Goal: Information Seeking & Learning: Learn about a topic

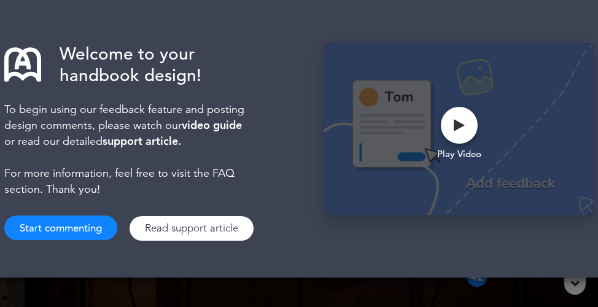
click at [72, 232] on button "Start commenting" at bounding box center [60, 228] width 113 height 25
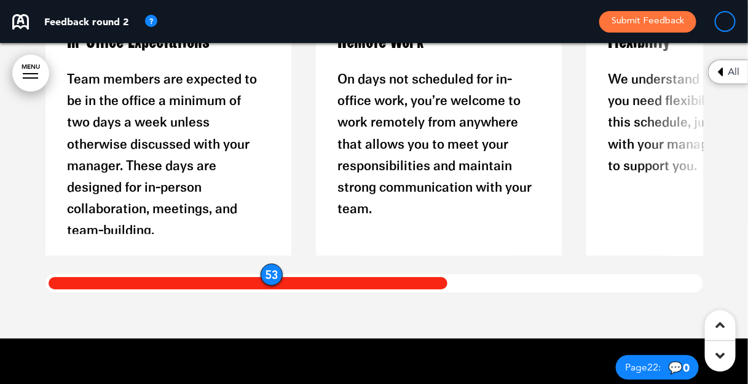
scroll to position [11836, 0]
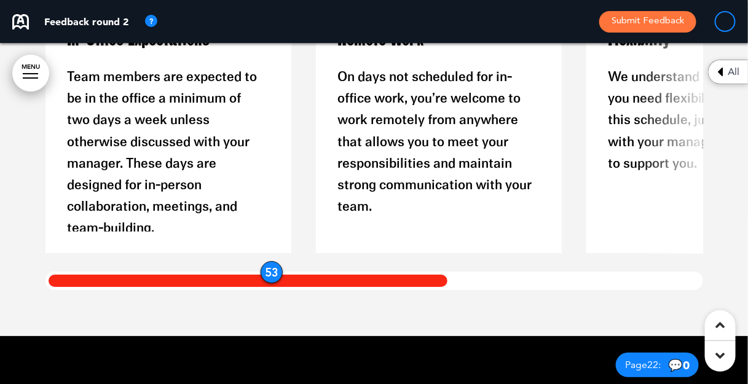
click at [268, 271] on div "53" at bounding box center [271, 272] width 22 height 22
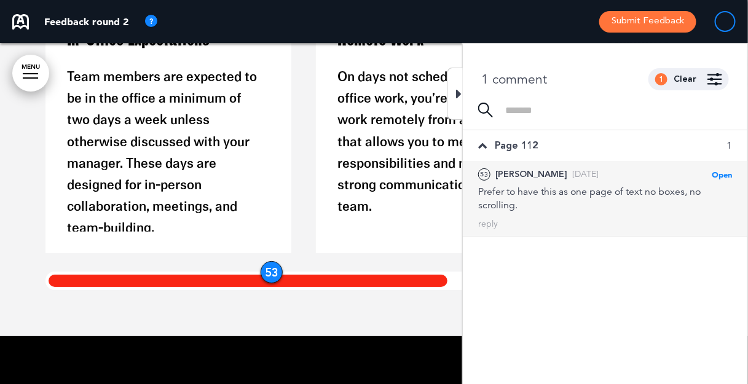
click at [268, 273] on div "53" at bounding box center [271, 272] width 22 height 22
click at [301, 250] on div "In-Office Expectations Team members are expected to be in the office a minimum …" at bounding box center [379, 130] width 669 height 246
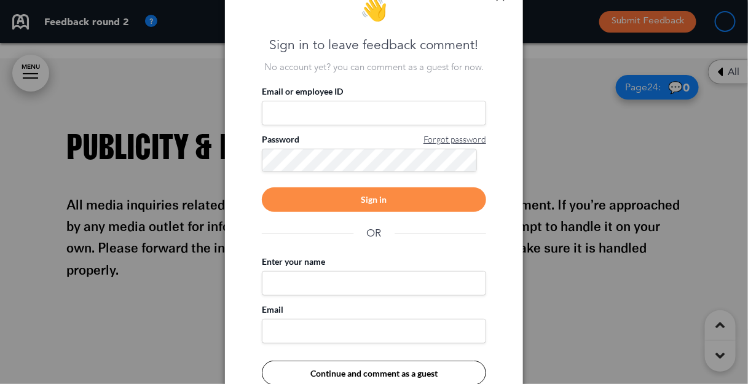
click at [575, 94] on div at bounding box center [374, 192] width 748 height 384
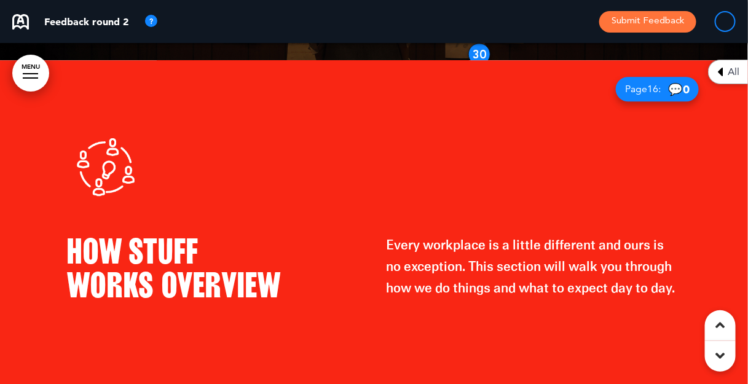
scroll to position [8607, 0]
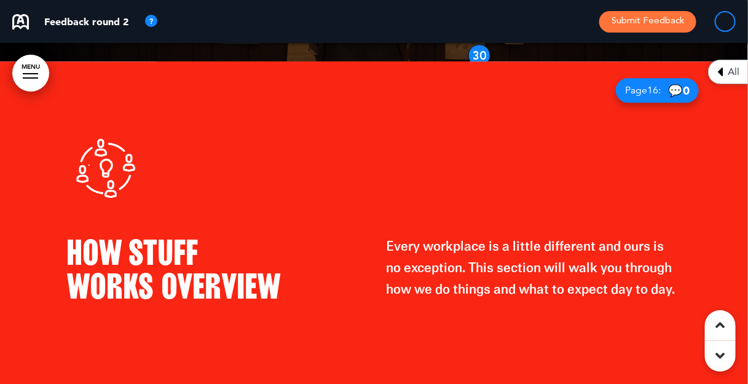
click at [35, 74] on div at bounding box center [30, 73] width 15 height 1
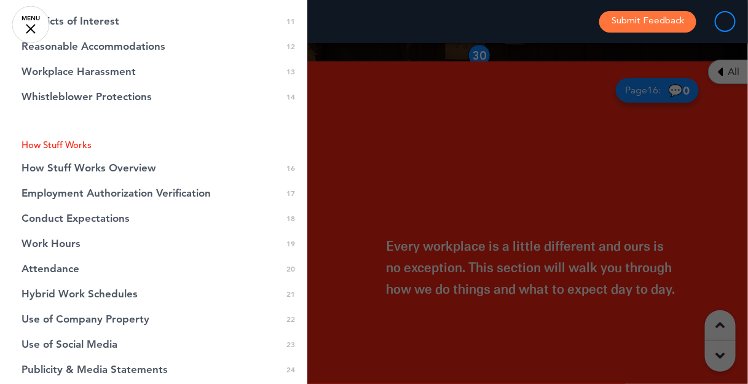
scroll to position [378, 0]
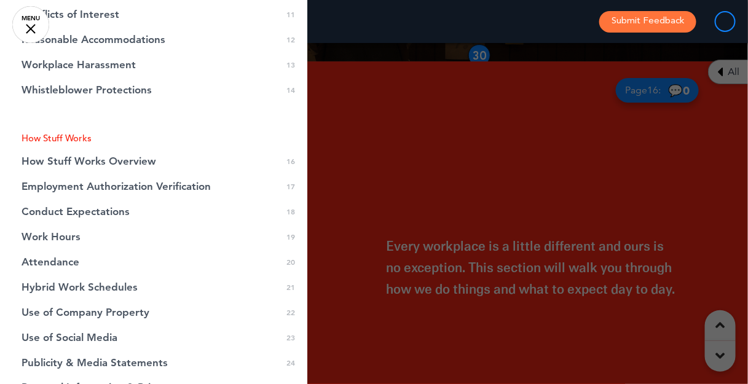
click at [62, 158] on span "How Stuff Works Overview" at bounding box center [88, 161] width 135 height 10
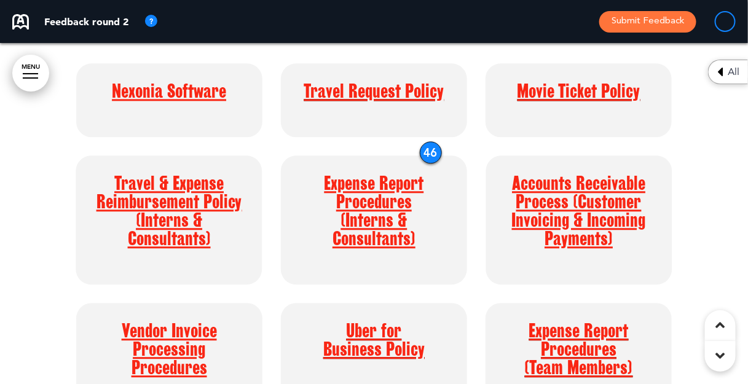
scroll to position [12846, 0]
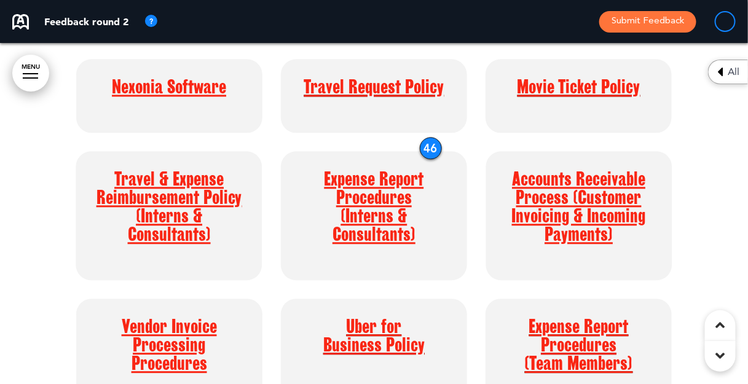
click at [424, 136] on div "Nexonia Software Travel Request Policy Movie Ticket Policy Accounts Receivable …" at bounding box center [374, 234] width 614 height 369
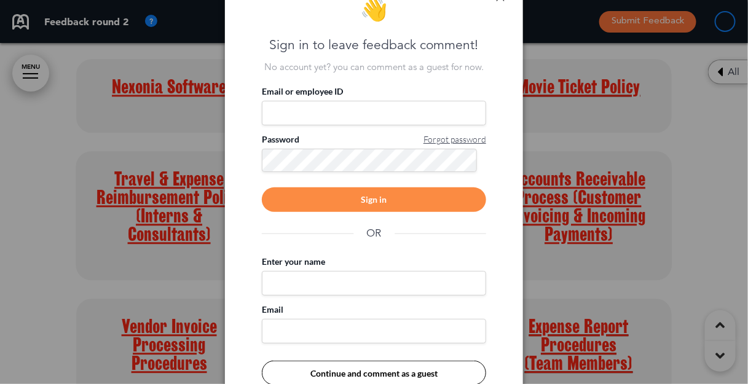
click at [590, 132] on div at bounding box center [374, 192] width 748 height 384
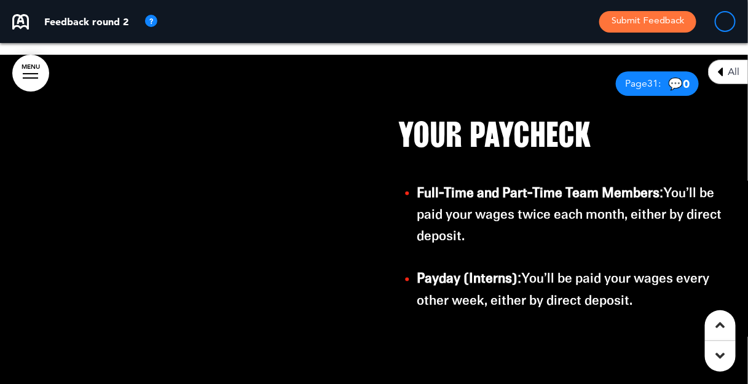
scroll to position [14675, 0]
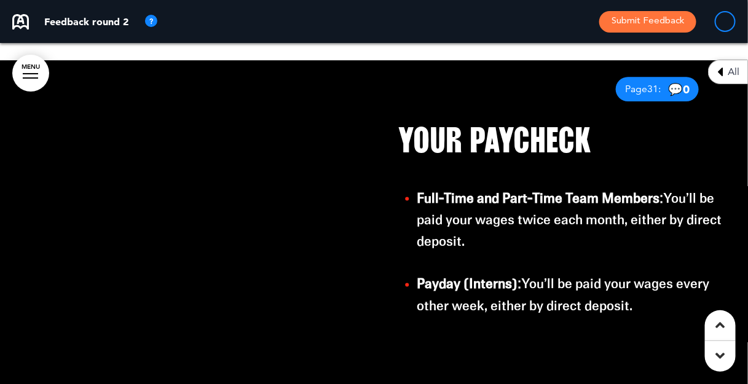
click at [141, 202] on div at bounding box center [187, 230] width 374 height 341
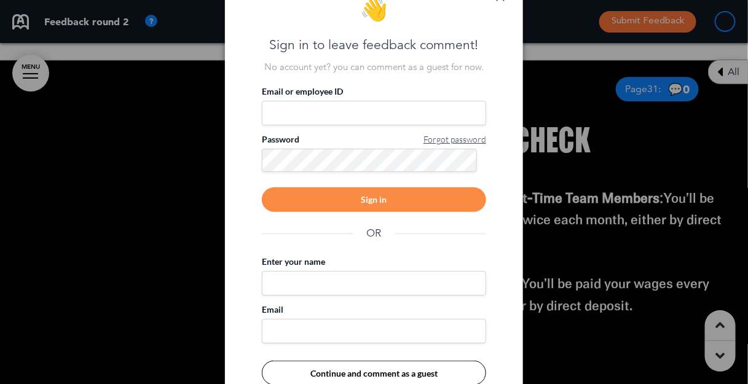
click at [147, 197] on div at bounding box center [374, 192] width 748 height 384
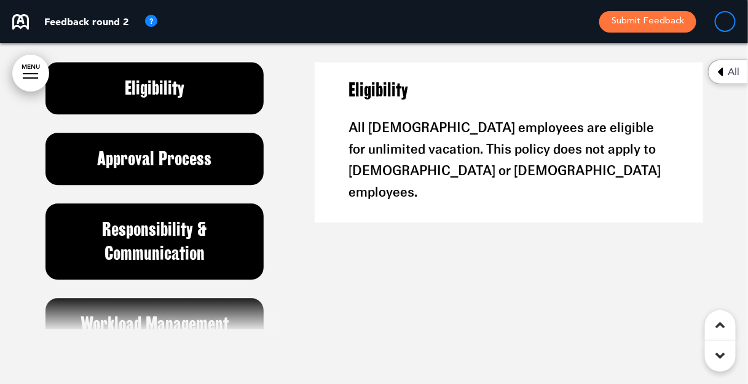
scroll to position [21921, 0]
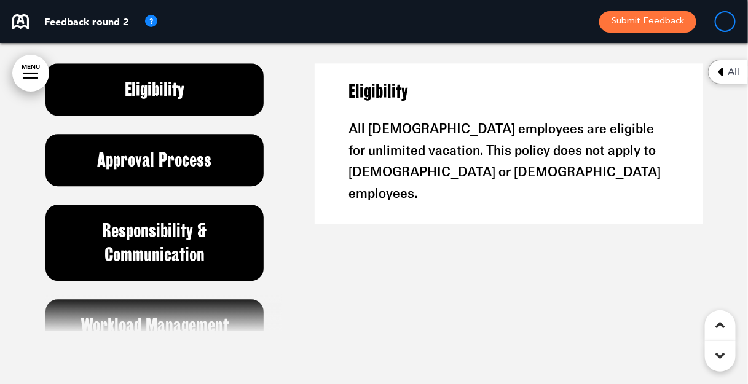
drag, startPoint x: 274, startPoint y: 86, endPoint x: 270, endPoint y: 138, distance: 52.4
click at [270, 138] on div "Eligibility Approval Process Responsibility & Communication Workload Management…" at bounding box center [166, 196] width 243 height 267
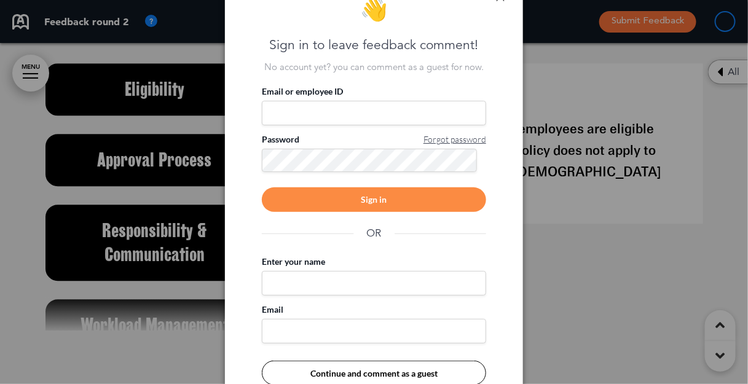
click at [206, 156] on div at bounding box center [374, 192] width 748 height 384
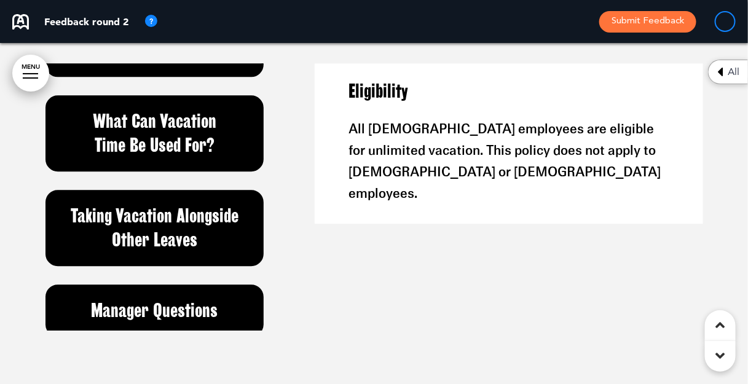
scroll to position [0, 0]
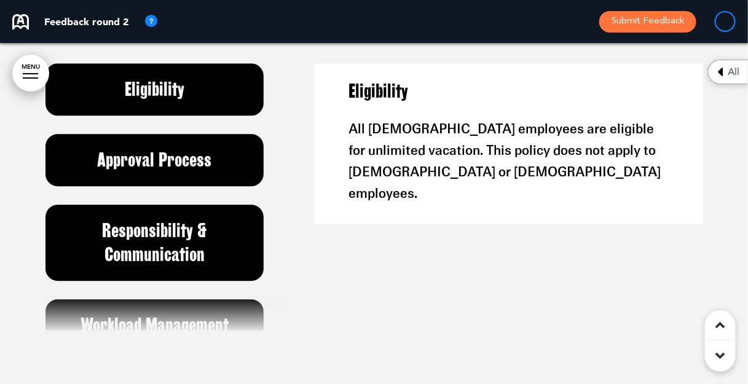
click at [16, 68] on link "MENU" at bounding box center [30, 73] width 37 height 37
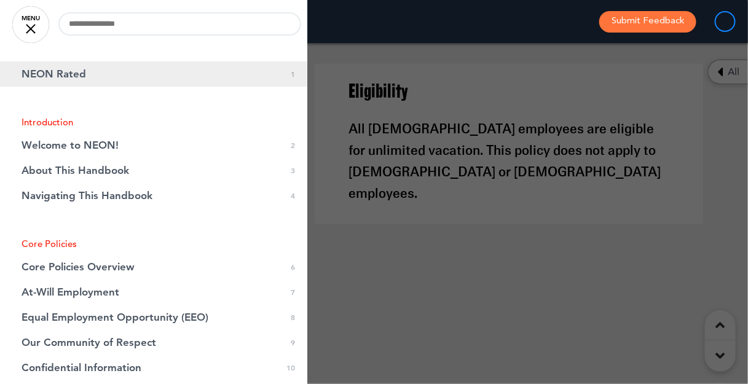
click at [61, 75] on span "NEON Rated" at bounding box center [53, 74] width 64 height 10
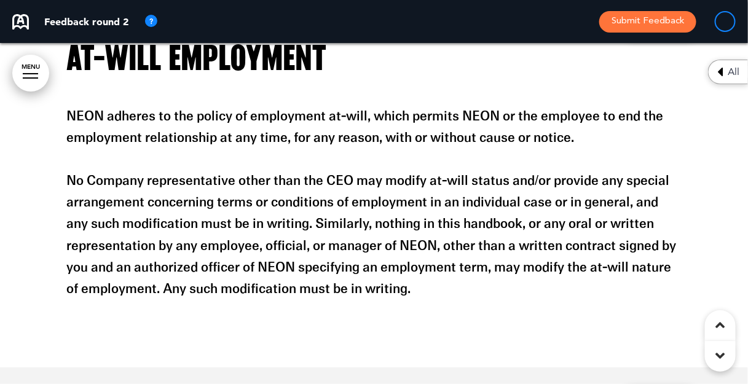
scroll to position [2622, 0]
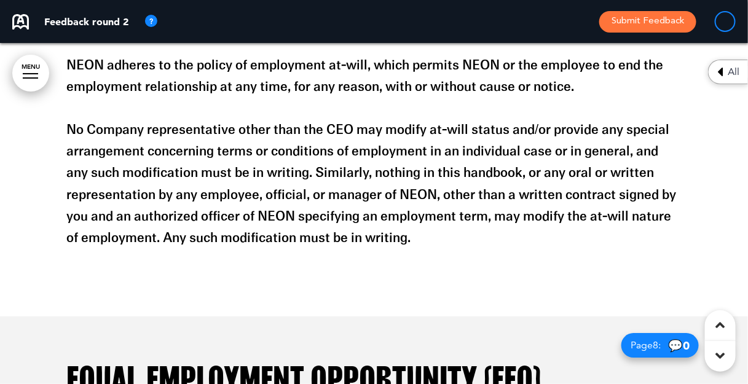
click at [23, 69] on link "MENU" at bounding box center [30, 73] width 37 height 37
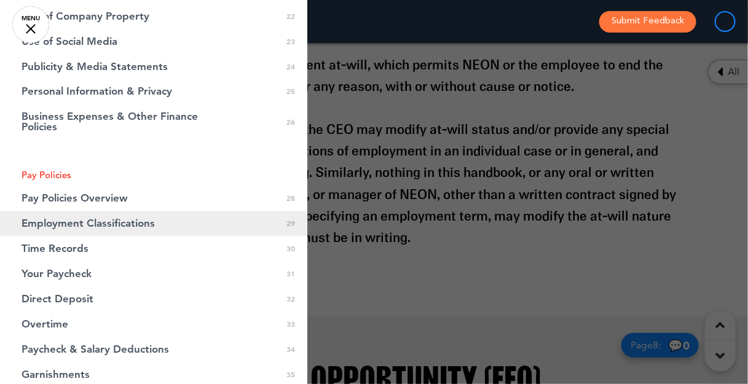
scroll to position [677, 0]
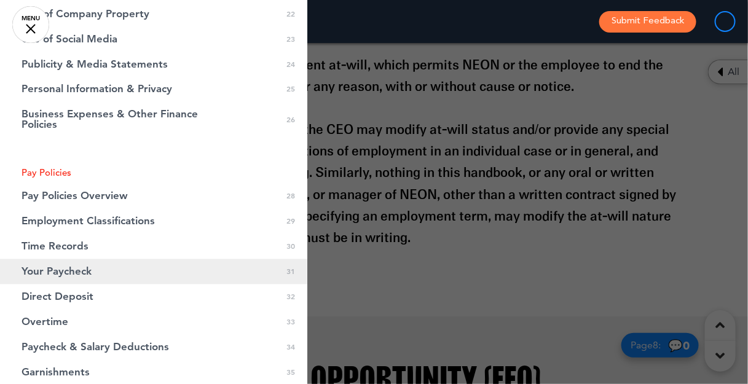
click at [70, 272] on span "Your Paycheck" at bounding box center [56, 272] width 70 height 10
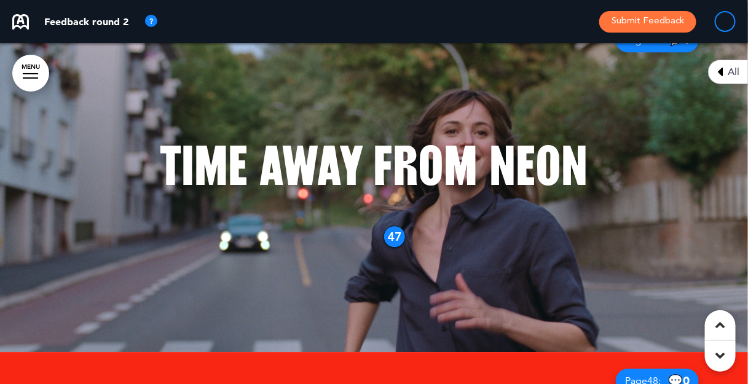
scroll to position [20411, 0]
